Goal: Register for event/course

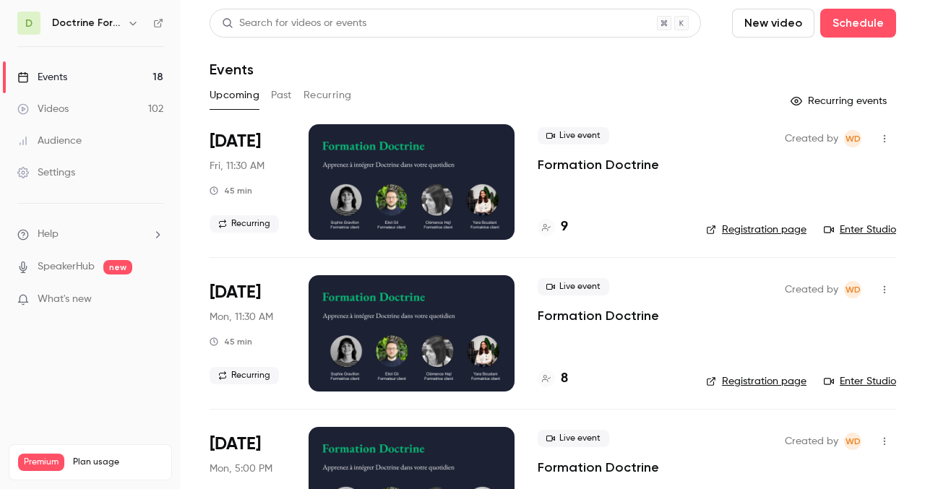
click at [108, 19] on h6 "Doctrine Formation Avocats" at bounding box center [86, 23] width 69 height 14
click at [133, 22] on icon "button" at bounding box center [133, 23] width 12 height 12
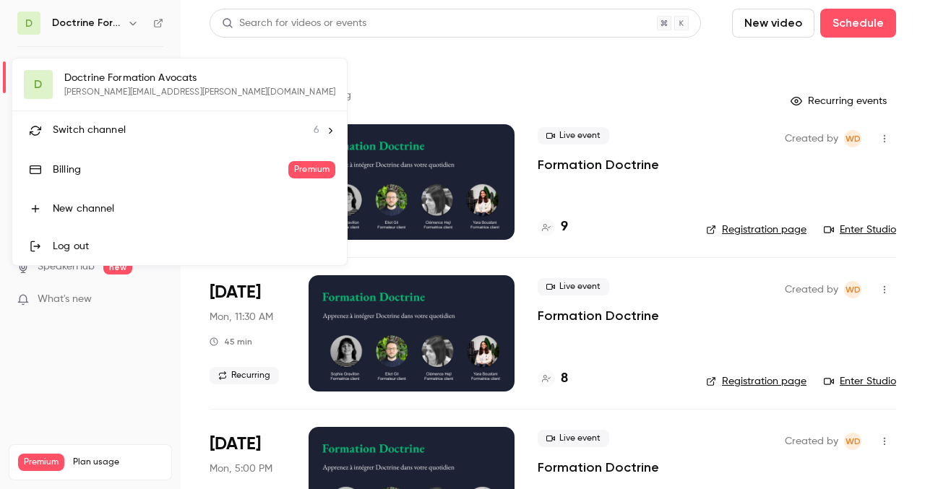
click at [440, 45] on div at bounding box center [462, 244] width 925 height 489
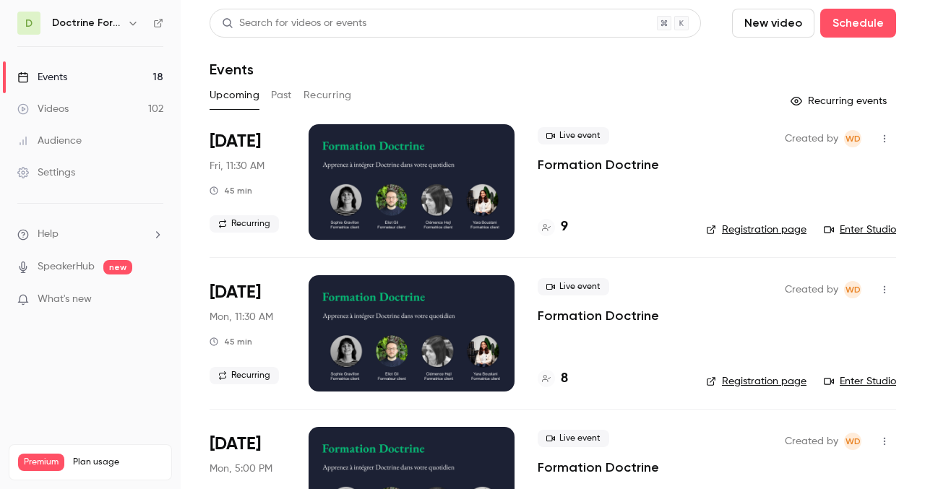
click at [461, 190] on div at bounding box center [412, 182] width 206 height 116
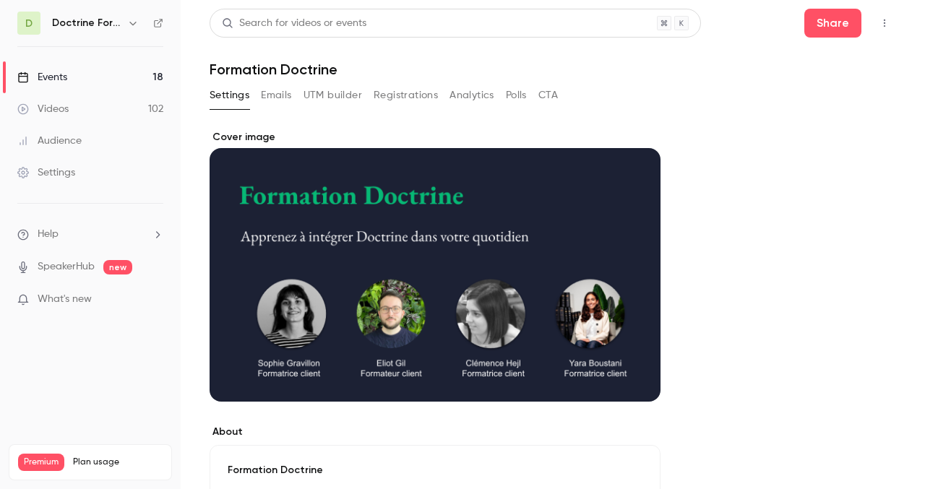
click at [115, 75] on link "Events 18" at bounding box center [90, 77] width 181 height 32
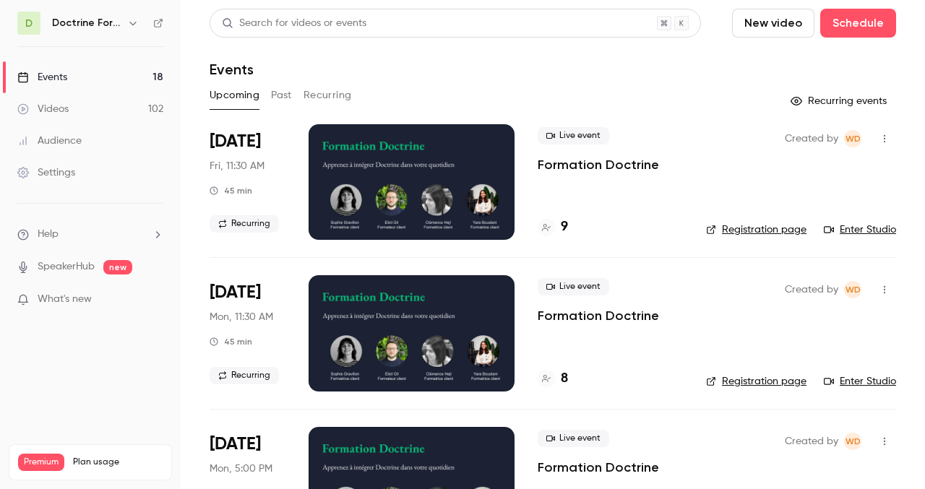
click at [418, 187] on div at bounding box center [412, 182] width 206 height 116
click at [874, 228] on link "Enter Studio" at bounding box center [860, 230] width 72 height 14
click at [872, 230] on link "Enter Studio" at bounding box center [860, 230] width 72 height 14
click at [862, 228] on link "Enter Studio" at bounding box center [860, 230] width 72 height 14
